Goal: Check status: Check status

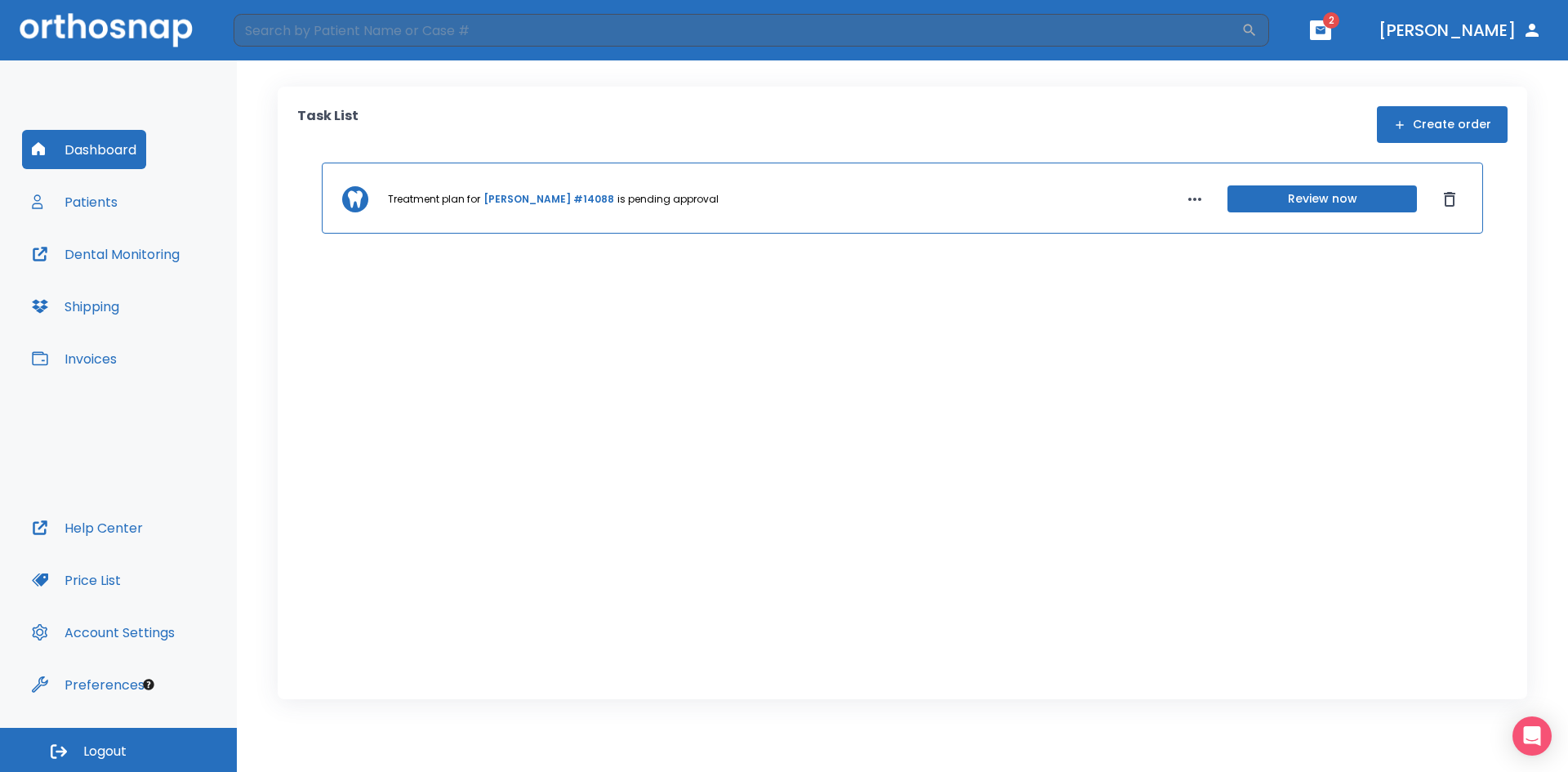
click at [76, 203] on button "Patients" at bounding box center [75, 201] width 105 height 39
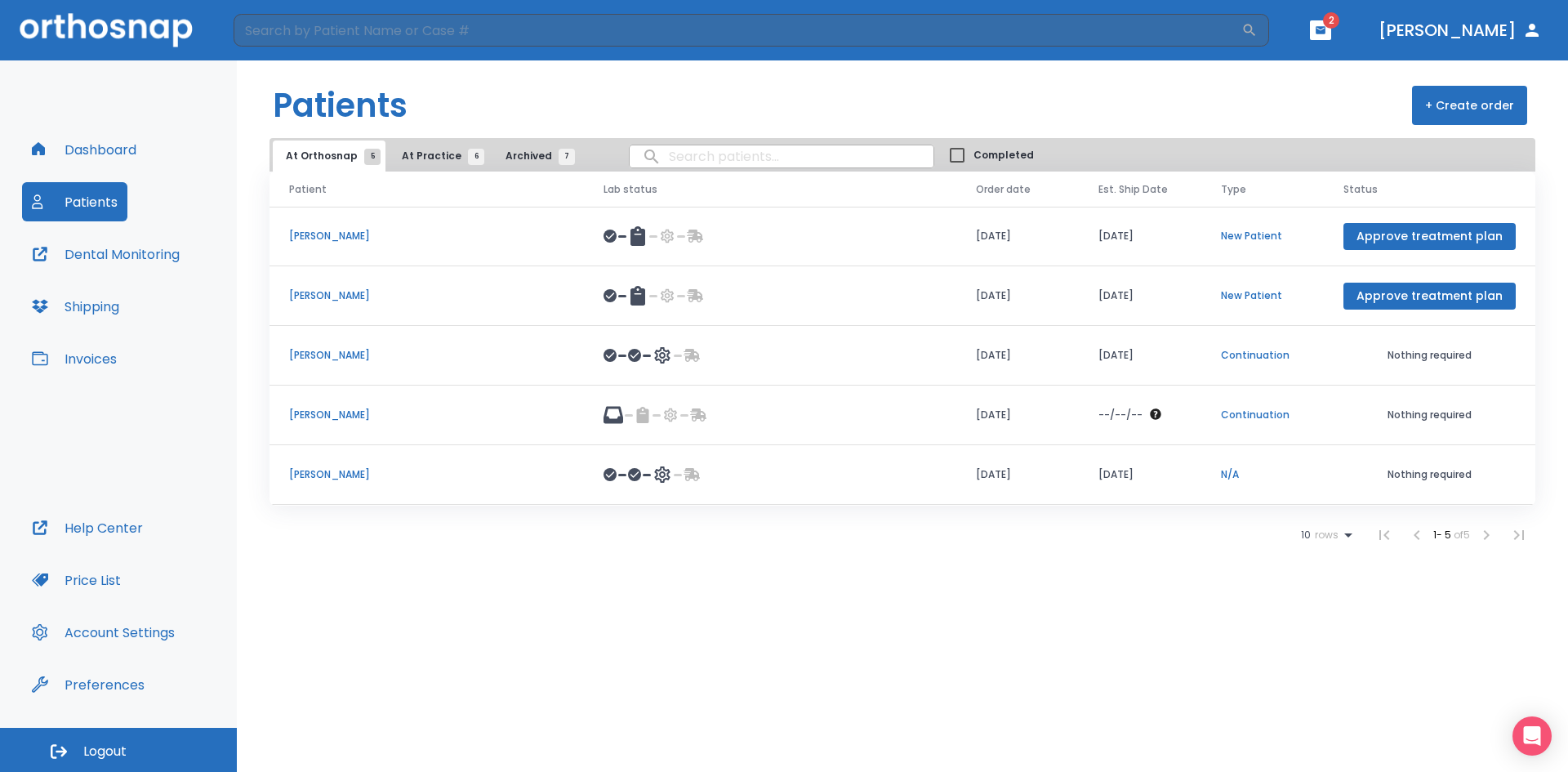
click at [330, 350] on p "[PERSON_NAME]" at bounding box center [427, 356] width 275 height 15
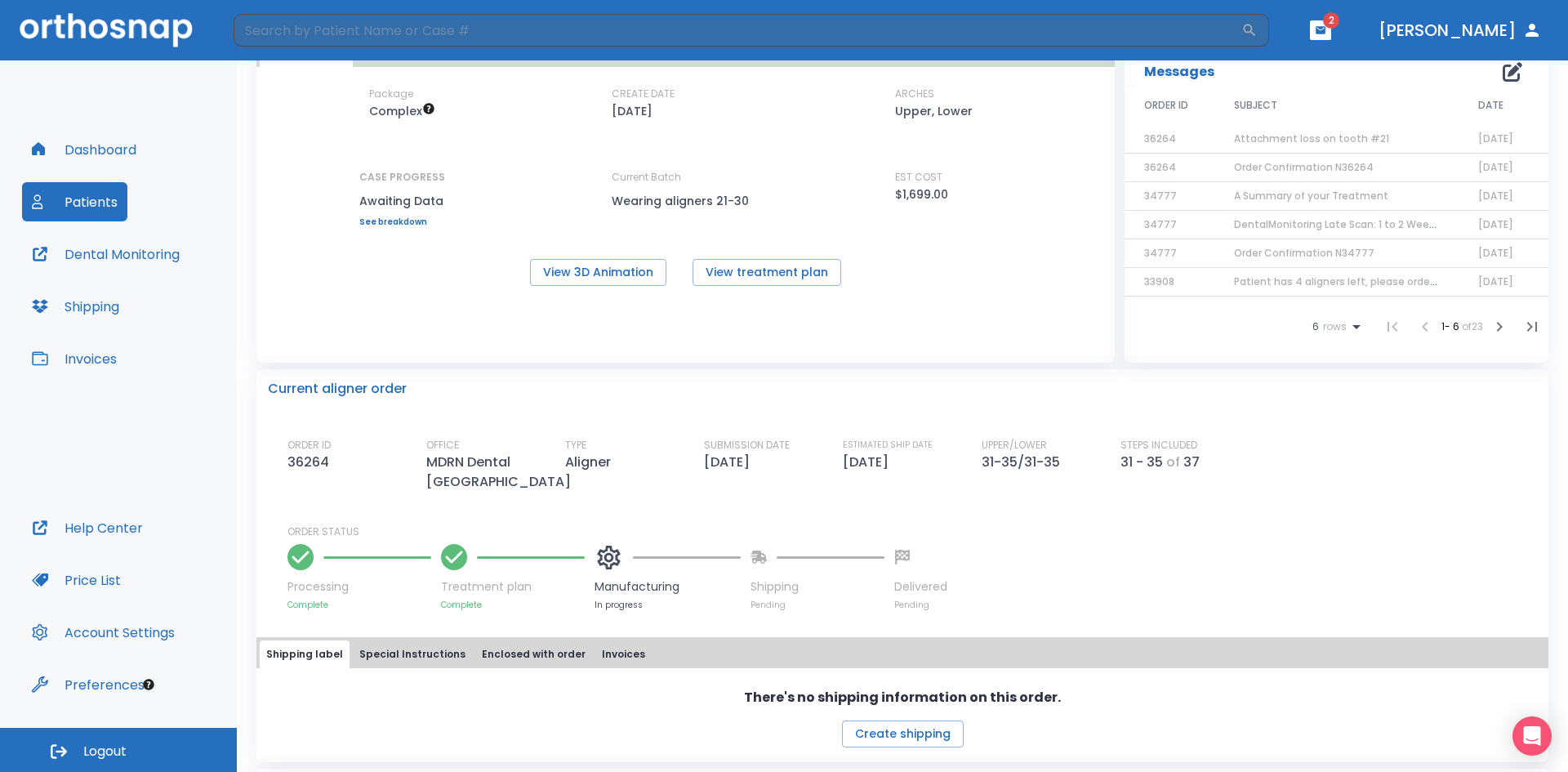
scroll to position [82, 0]
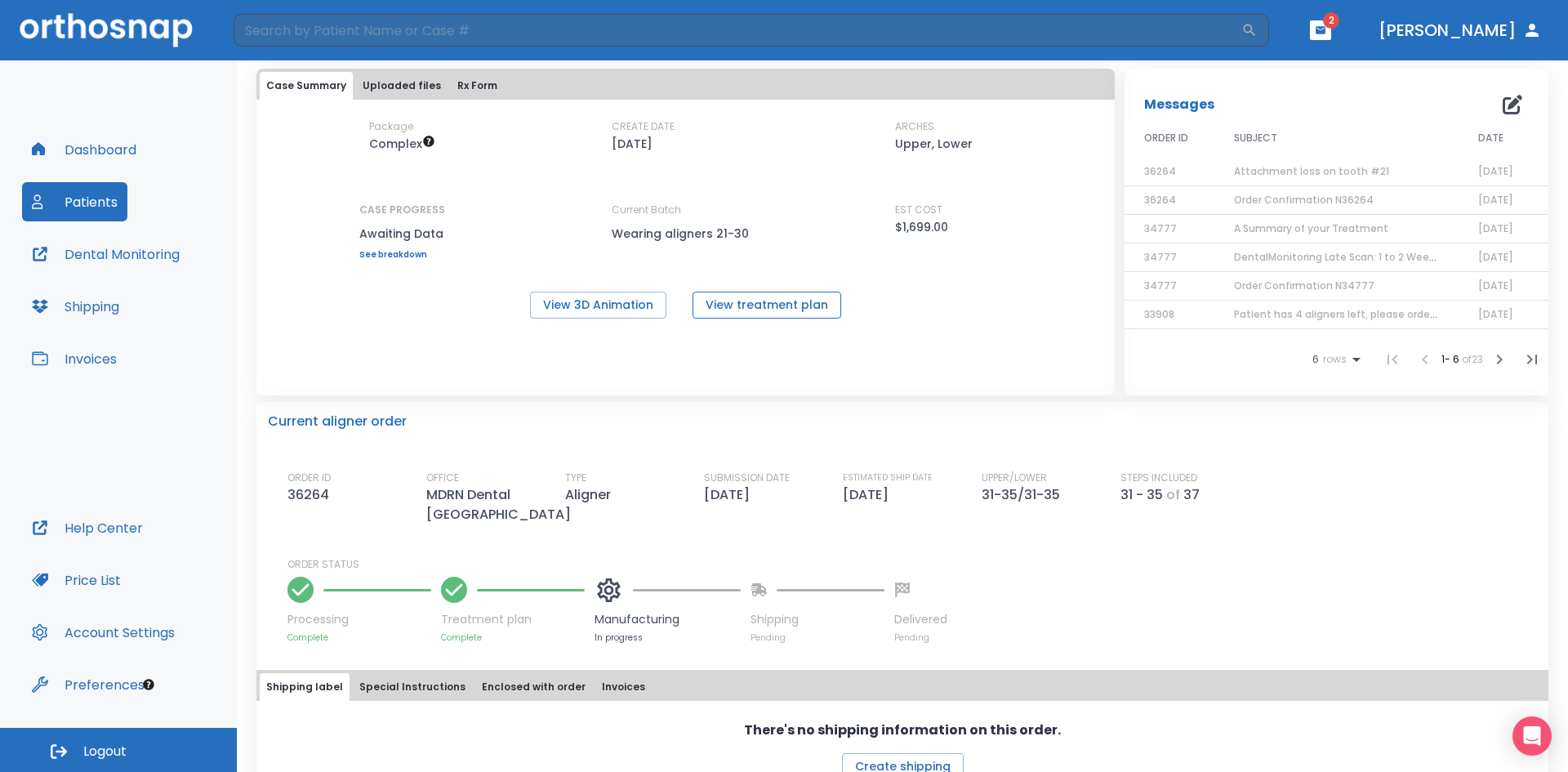
click at [759, 313] on button "View treatment plan" at bounding box center [766, 305] width 149 height 27
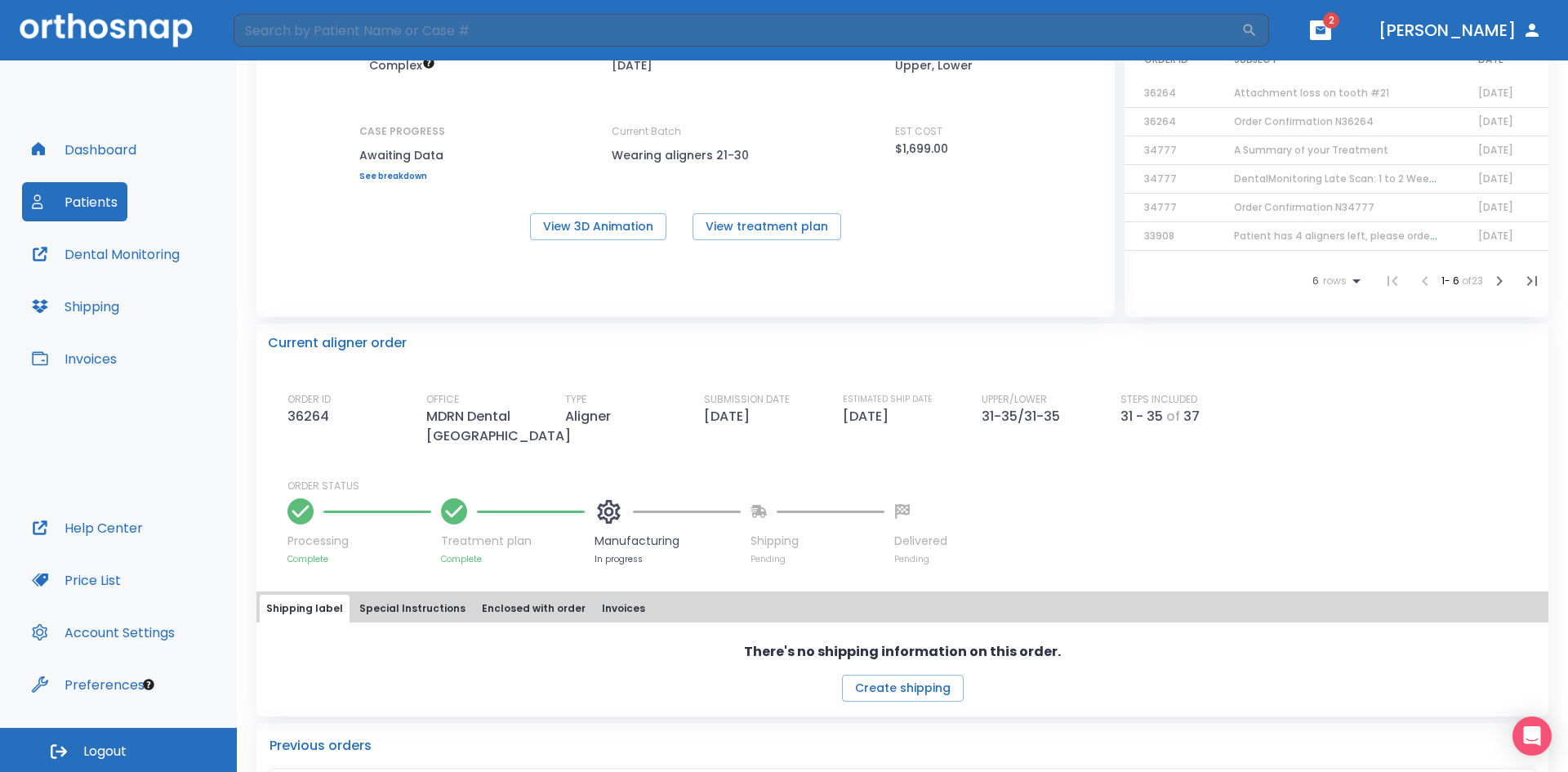
scroll to position [0, 0]
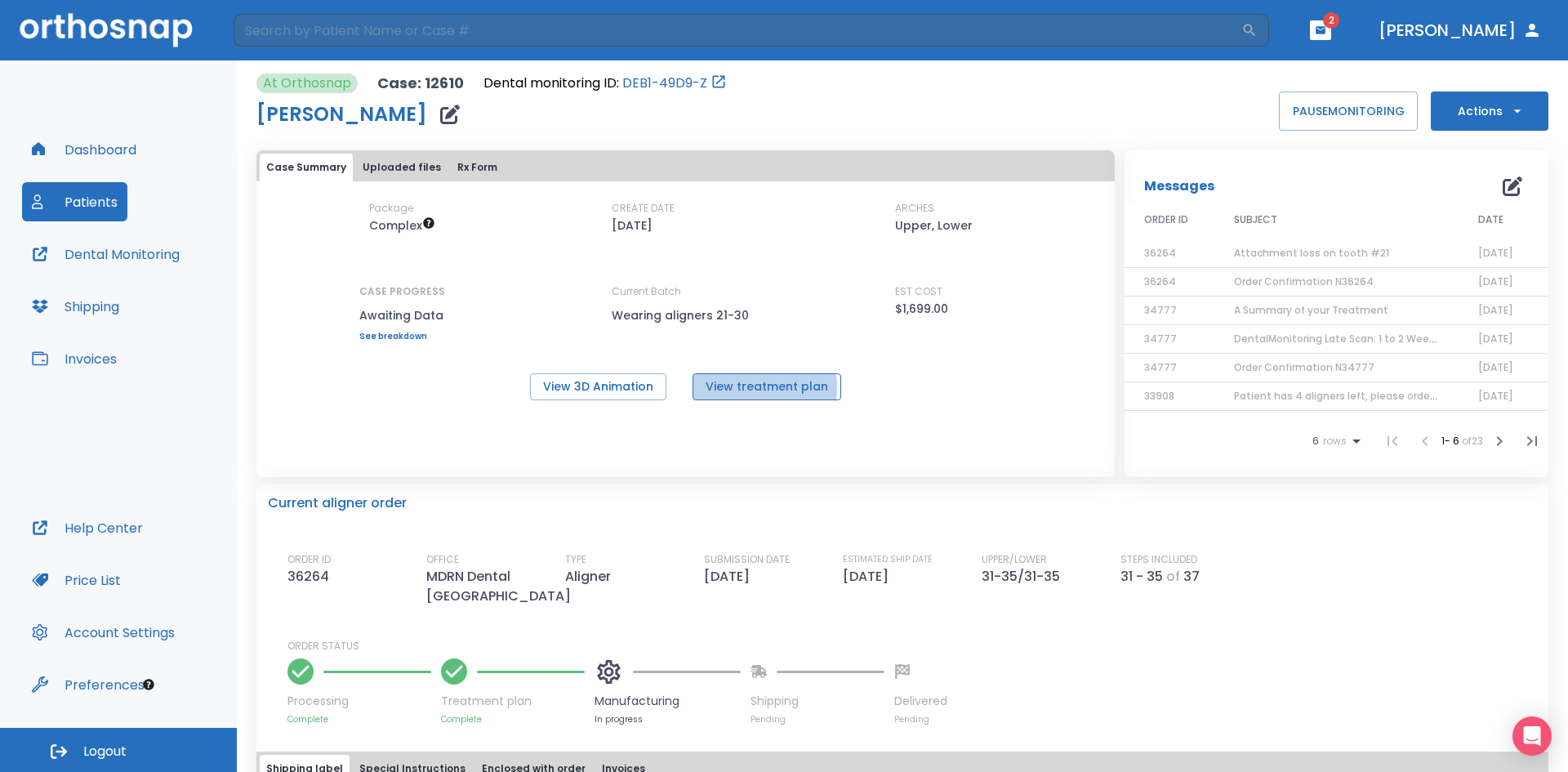
click at [744, 388] on button "View treatment plan" at bounding box center [766, 387] width 149 height 27
click at [595, 385] on button "View 3D Animation" at bounding box center [598, 387] width 136 height 27
drag, startPoint x: 1155, startPoint y: 577, endPoint x: 1197, endPoint y: 580, distance: 42.1
click at [1121, 580] on div "UPPER/LOWER 31-35/31-35" at bounding box center [1051, 579] width 139 height 54
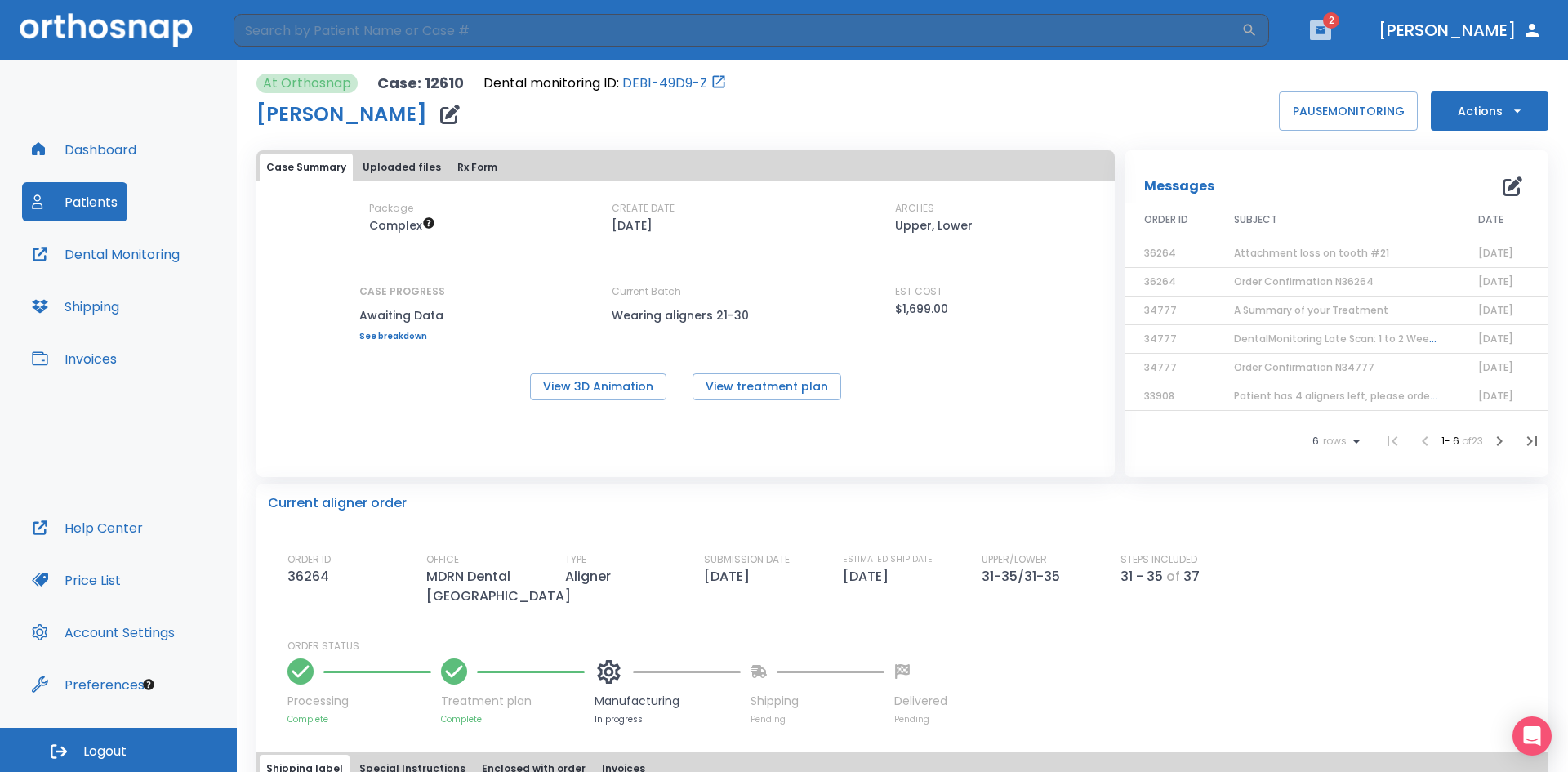
click at [1326, 32] on icon "button" at bounding box center [1320, 29] width 10 height 7
click at [1310, 100] on li "Thanh Nguyen 3" at bounding box center [1298, 100] width 175 height 33
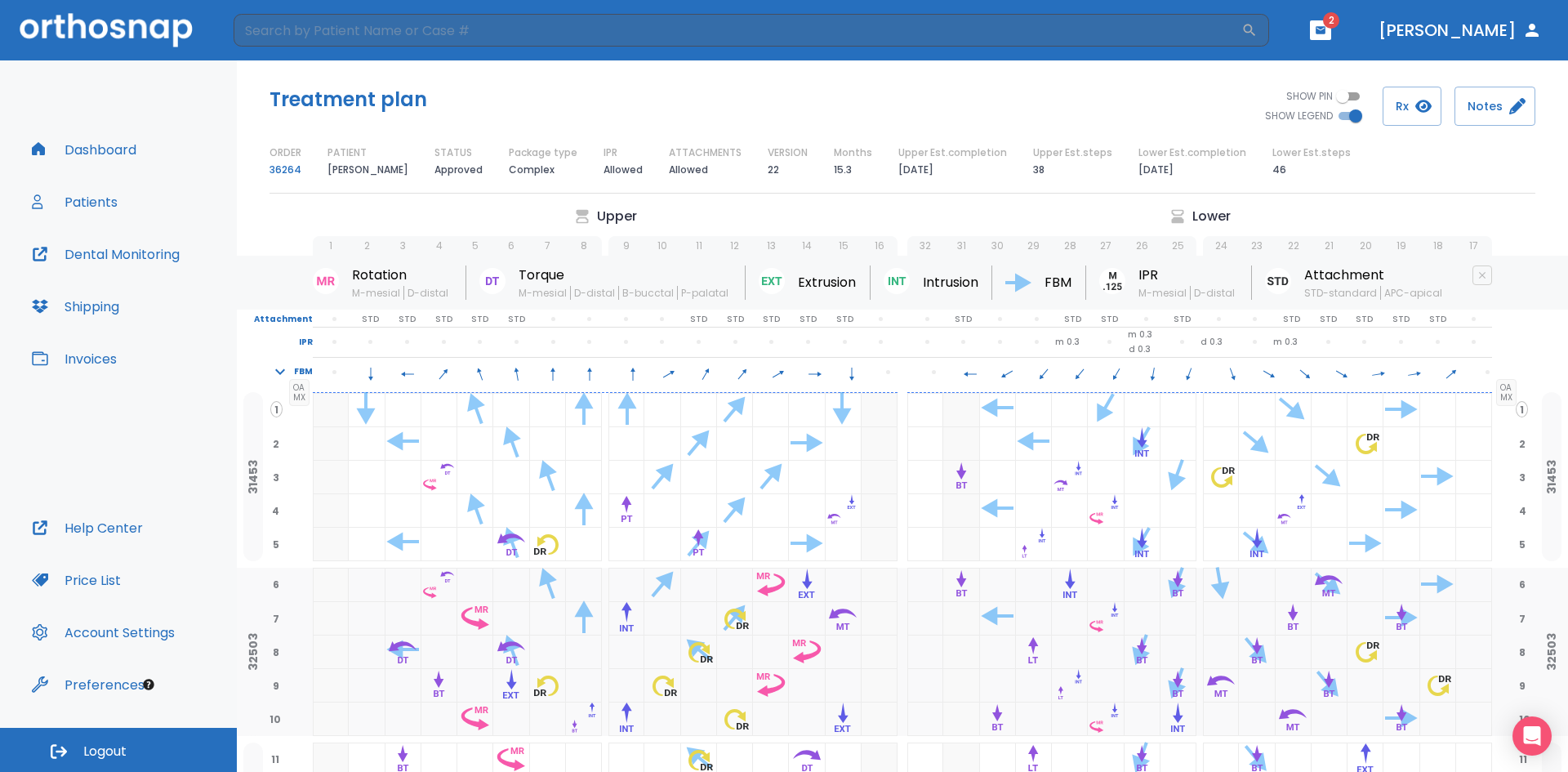
drag, startPoint x: 623, startPoint y: 153, endPoint x: 608, endPoint y: 163, distance: 18.0
click at [149, 262] on button "Dental Monitoring" at bounding box center [106, 254] width 167 height 39
